Goal: Information Seeking & Learning: Find specific fact

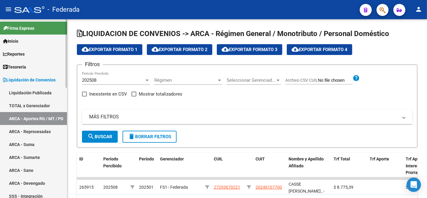
click at [18, 41] on span "Inicio" at bounding box center [10, 41] width 15 height 7
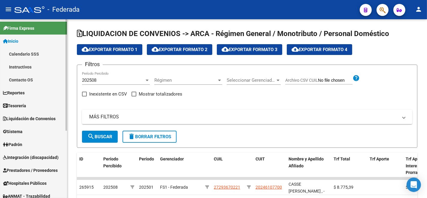
click at [18, 106] on span "Tesorería" at bounding box center [14, 105] width 23 height 7
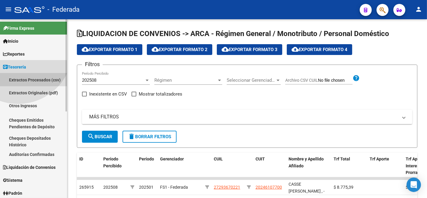
click at [18, 86] on link "Extractos Procesados (csv)" at bounding box center [33, 79] width 67 height 13
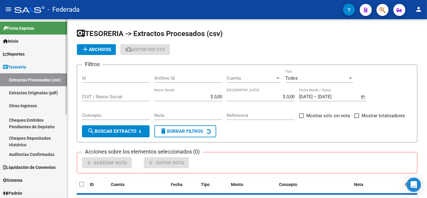
drag, startPoint x: 13, startPoint y: 52, endPoint x: 21, endPoint y: 73, distance: 21.5
click at [13, 52] on span "Reportes" at bounding box center [14, 54] width 22 height 7
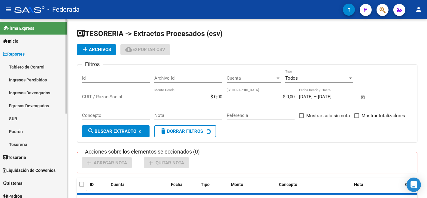
click at [22, 77] on link "Ingresos Percibidos" at bounding box center [33, 79] width 67 height 13
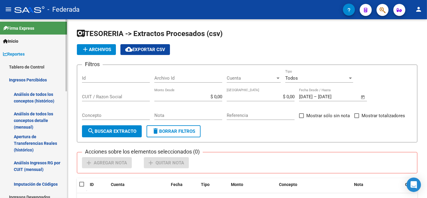
click at [28, 110] on link "Análisis de todos los conceptos detalle (mensual)" at bounding box center [33, 120] width 67 height 23
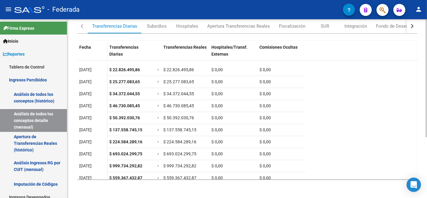
scroll to position [22, 0]
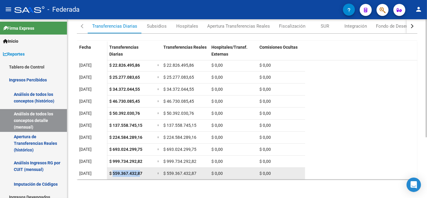
drag, startPoint x: 110, startPoint y: 170, endPoint x: 139, endPoint y: 171, distance: 29.1
click at [139, 171] on span "$ 559.367.432,87" at bounding box center [125, 173] width 33 height 5
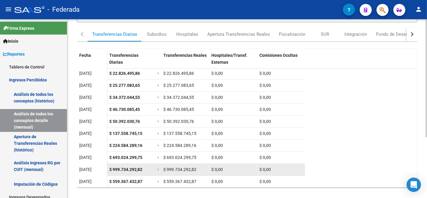
scroll to position [91, 0]
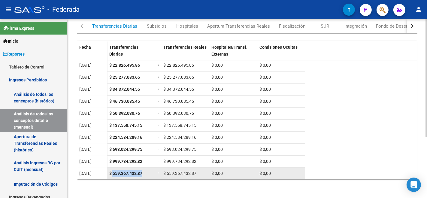
drag, startPoint x: 111, startPoint y: 175, endPoint x: 142, endPoint y: 177, distance: 30.9
click at [142, 177] on datatable-body-cell "$ 559.367.432,87" at bounding box center [131, 173] width 48 height 12
